Goal: Navigation & Orientation: Find specific page/section

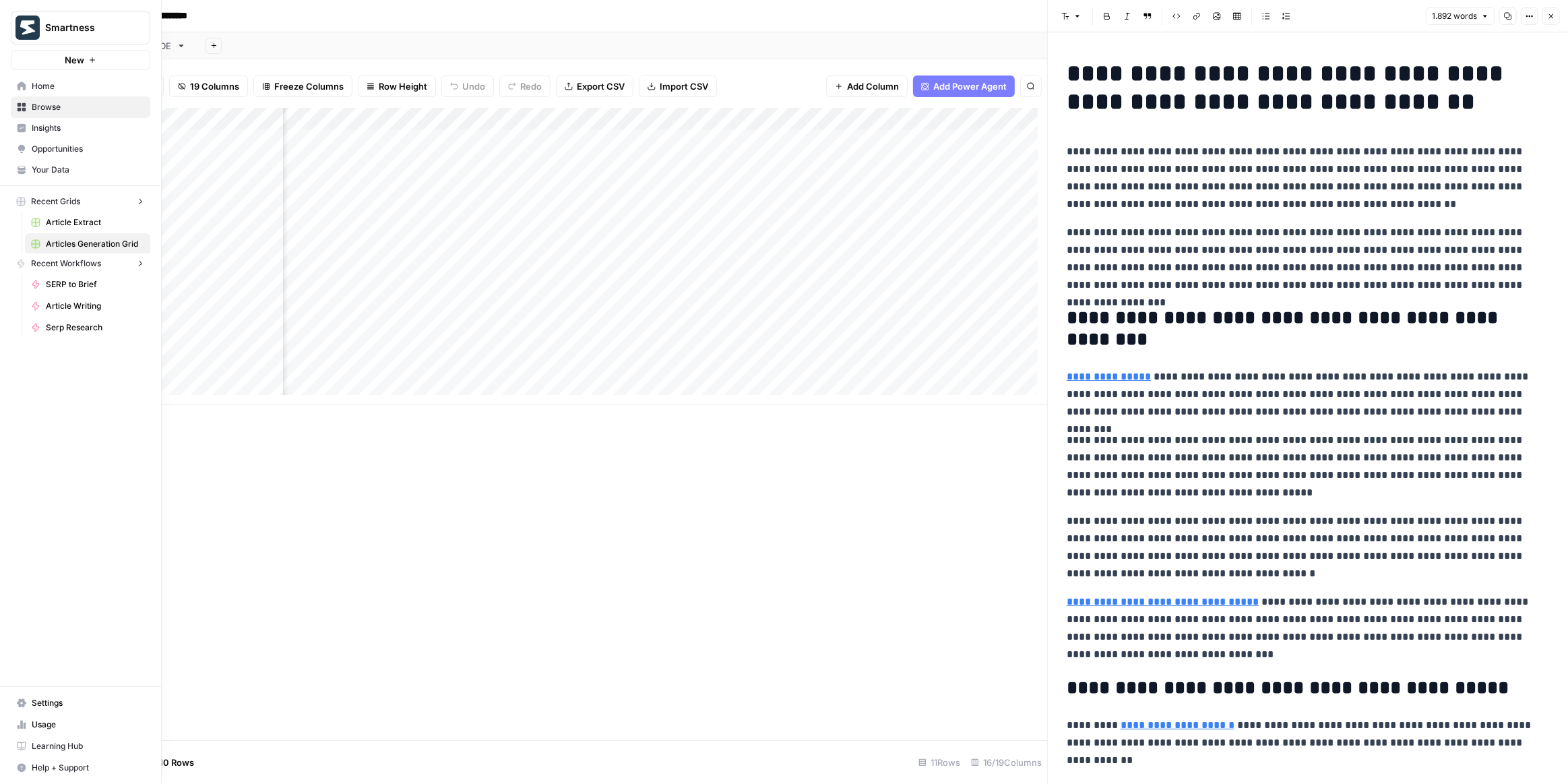
scroll to position [0, 1115]
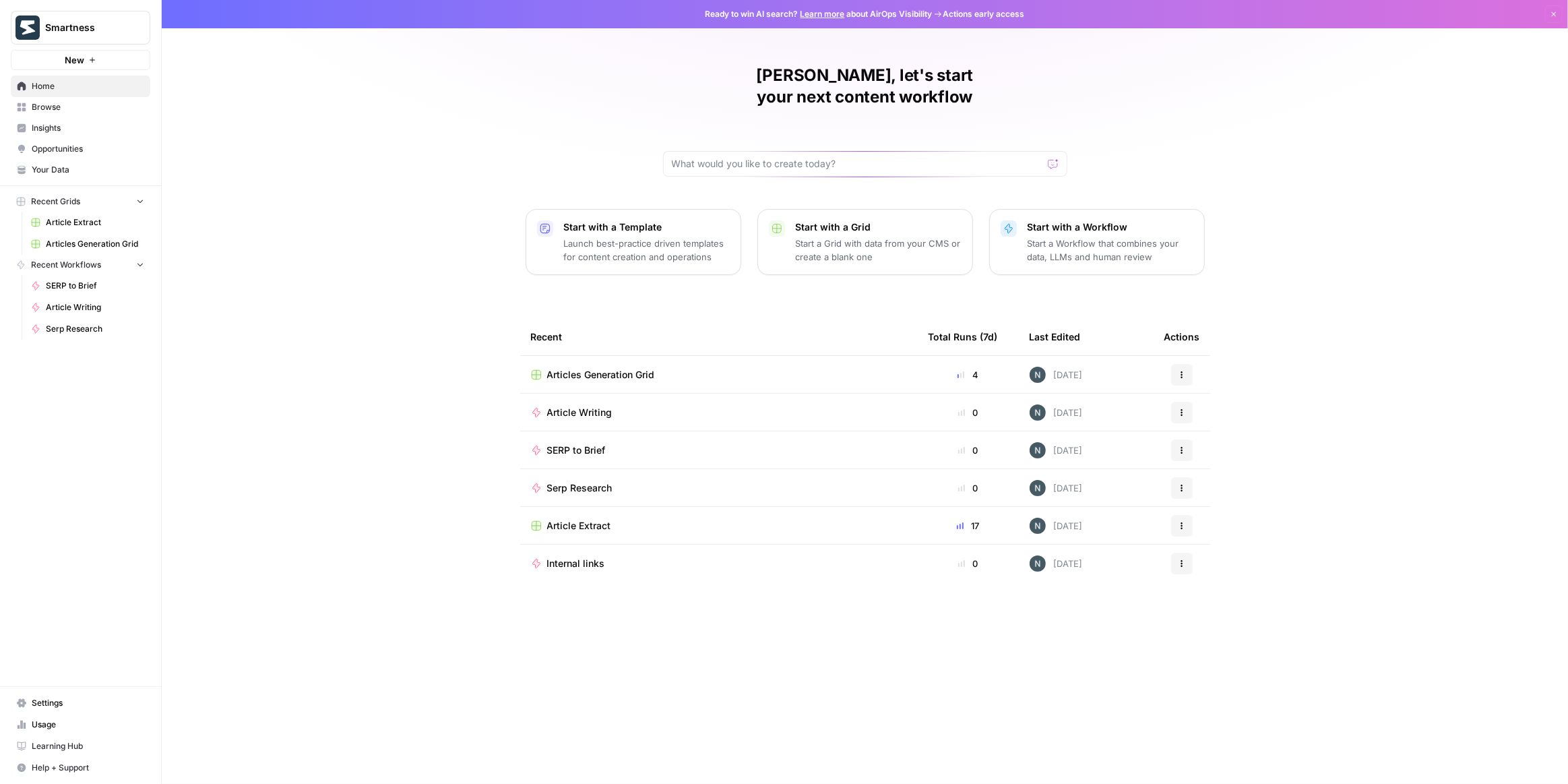
click at [61, 34] on span "Smartness" at bounding box center [85, 28] width 81 height 13
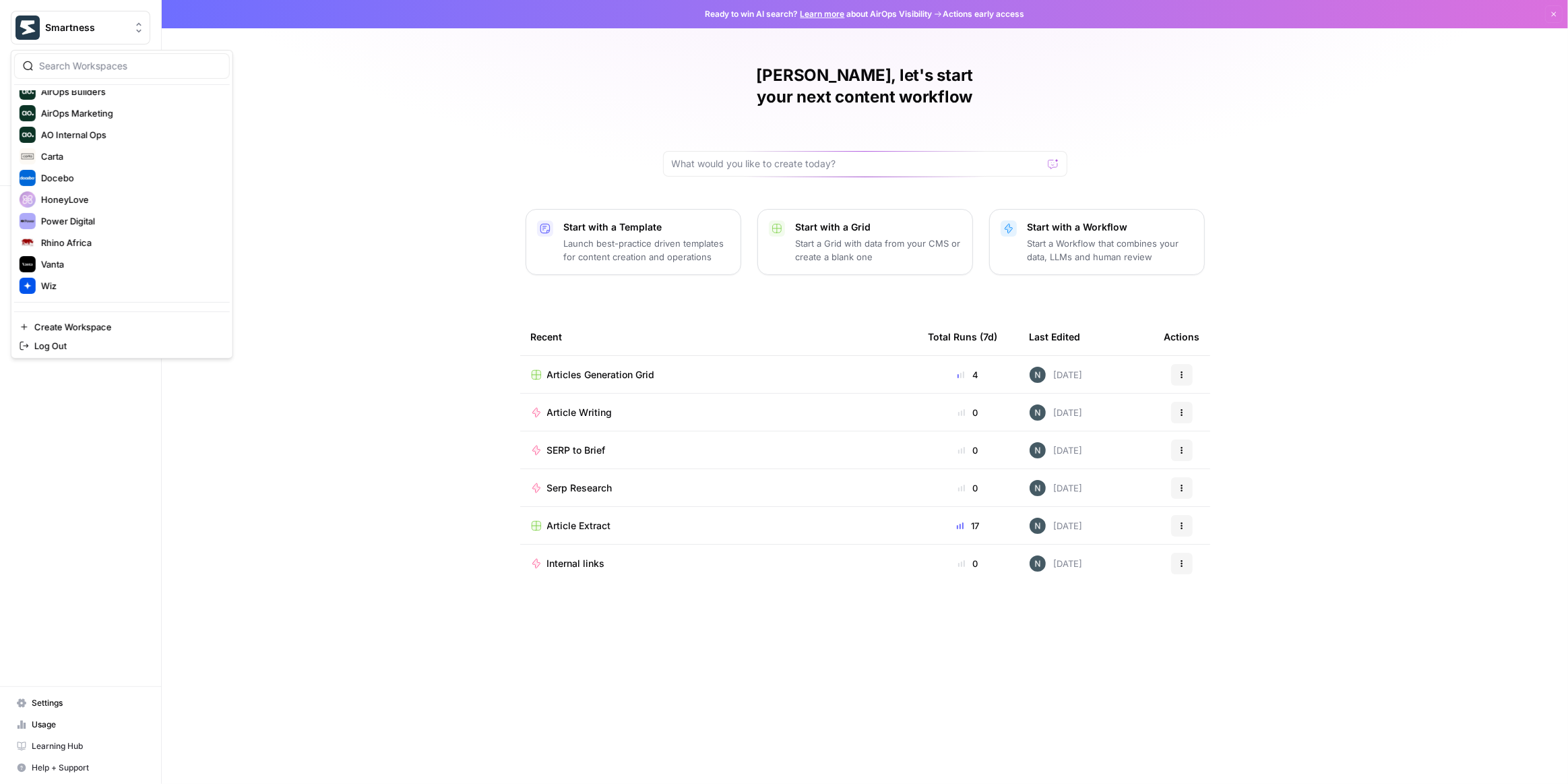
scroll to position [93, 0]
click at [64, 288] on div "B Bitly" at bounding box center [122, 296] width 205 height 16
